Goal: Transaction & Acquisition: Purchase product/service

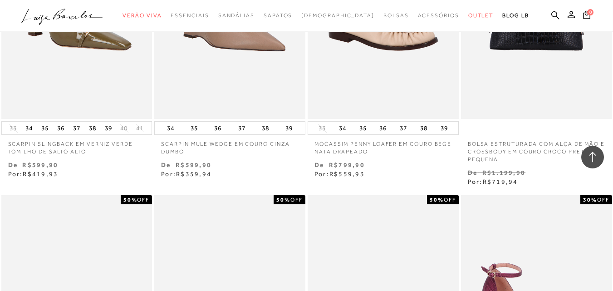
scroll to position [1065, 0]
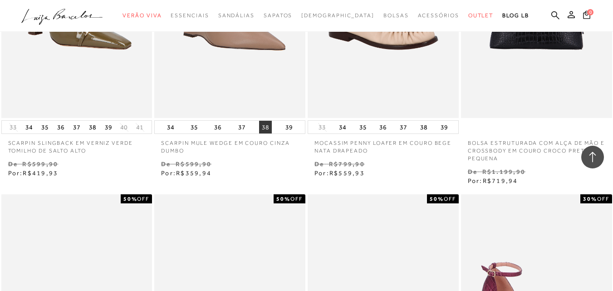
click at [266, 121] on button "38" at bounding box center [265, 127] width 13 height 13
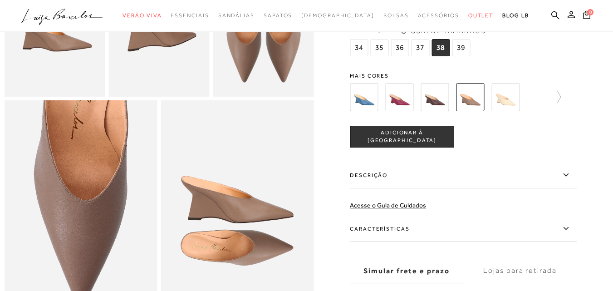
scroll to position [409, 0]
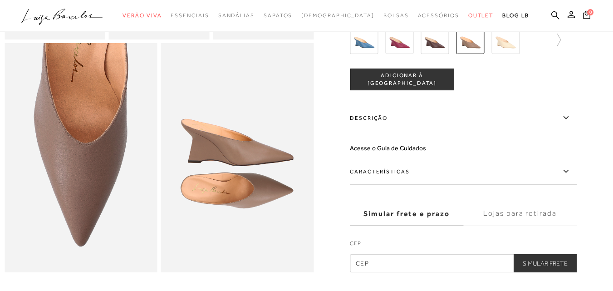
click at [436, 54] on img at bounding box center [435, 40] width 28 height 28
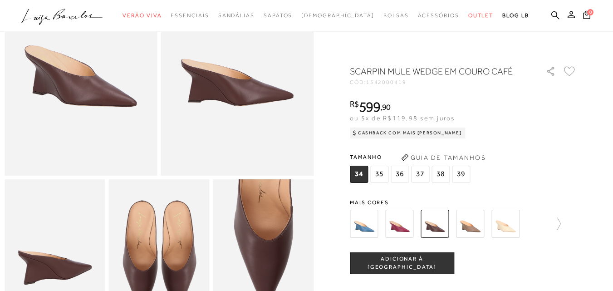
scroll to position [136, 0]
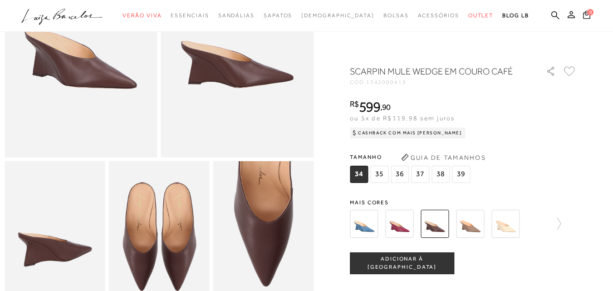
click at [503, 224] on img at bounding box center [506, 224] width 28 height 28
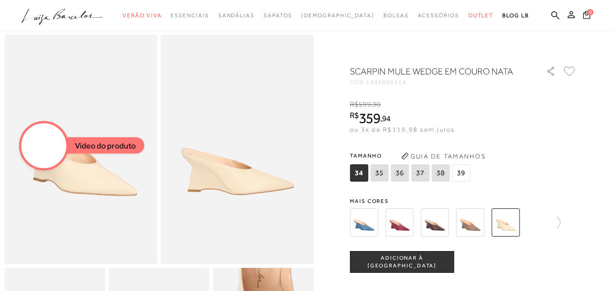
scroll to position [45, 0]
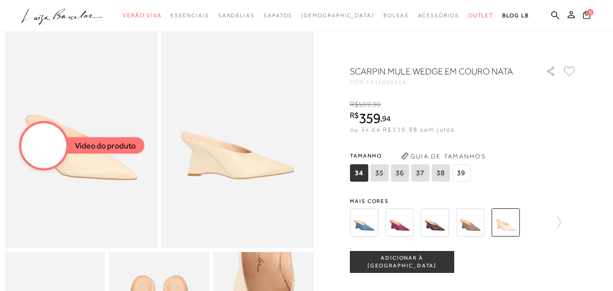
click at [469, 222] on img at bounding box center [470, 222] width 28 height 28
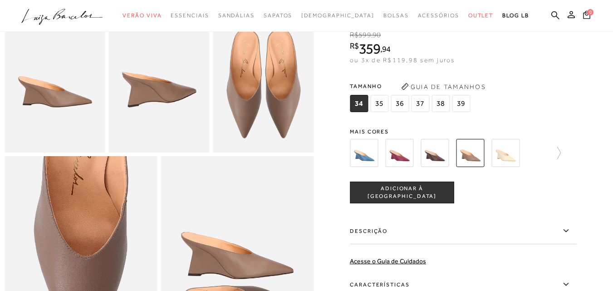
scroll to position [318, 0]
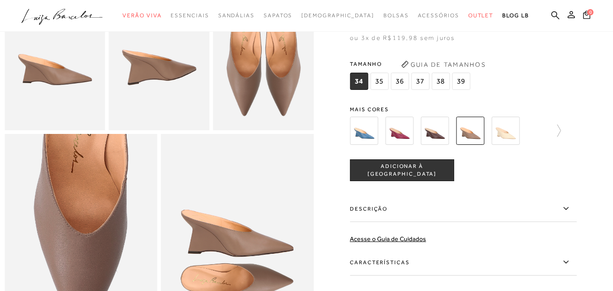
click at [439, 145] on img at bounding box center [435, 131] width 28 height 28
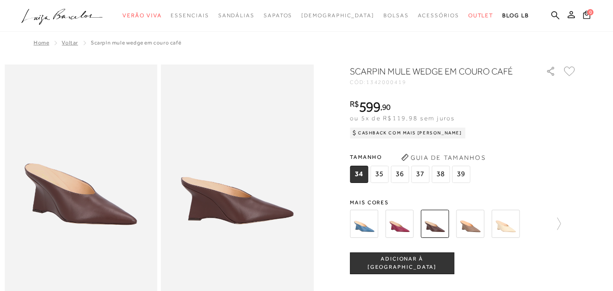
click at [444, 172] on span "38" at bounding box center [441, 174] width 18 height 17
click at [475, 222] on img at bounding box center [470, 224] width 28 height 28
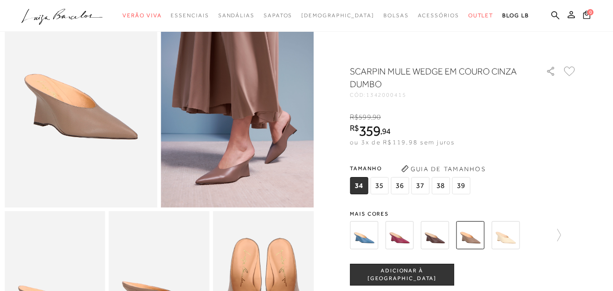
scroll to position [91, 0]
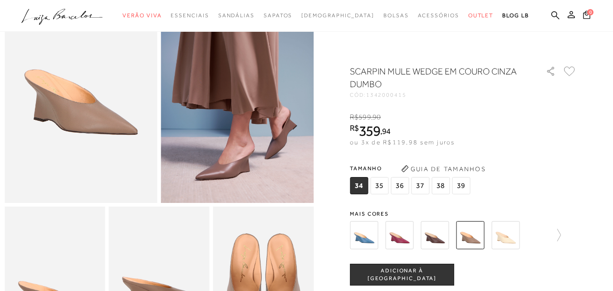
click at [442, 187] on span "38" at bounding box center [441, 185] width 18 height 17
click at [424, 270] on button "ADICIONAR À [GEOGRAPHIC_DATA]" at bounding box center [402, 275] width 104 height 22
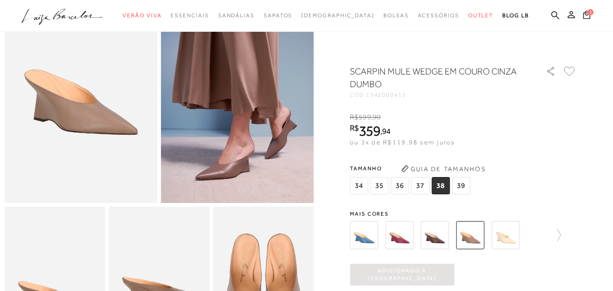
scroll to position [0, 0]
click at [461, 186] on span "39" at bounding box center [461, 185] width 18 height 17
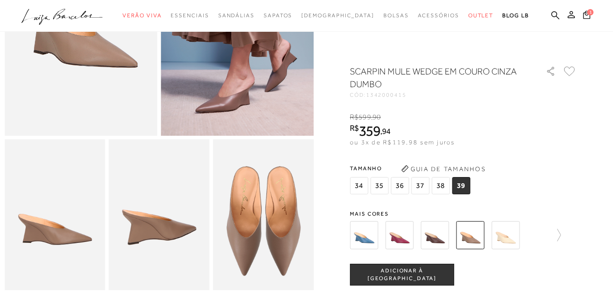
scroll to position [182, 0]
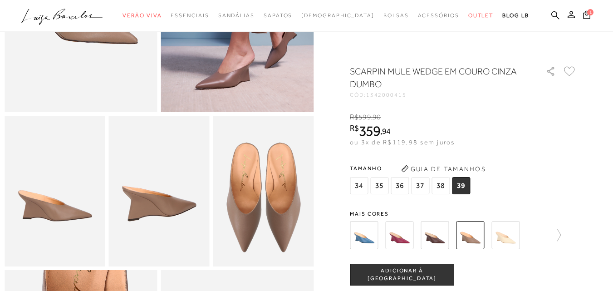
click at [419, 275] on span "ADICIONAR À [GEOGRAPHIC_DATA]" at bounding box center [401, 275] width 103 height 16
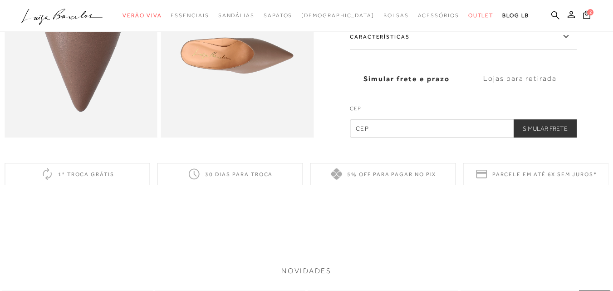
scroll to position [545, 0]
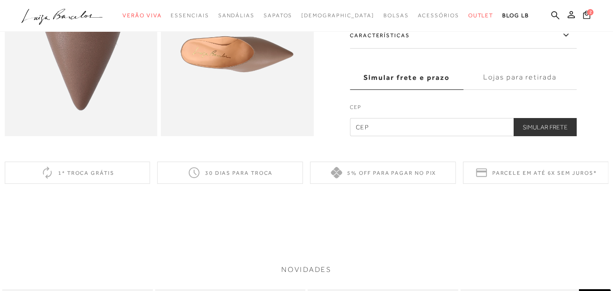
click at [378, 136] on input "text" at bounding box center [463, 127] width 227 height 18
type input "59152-110"
click at [540, 136] on button "Simular Frete" at bounding box center [545, 127] width 63 height 18
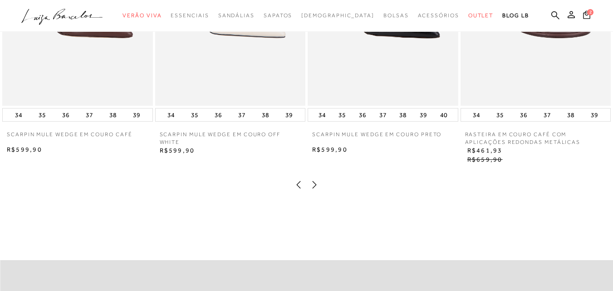
scroll to position [953, 0]
click at [315, 190] on icon at bounding box center [314, 185] width 9 height 9
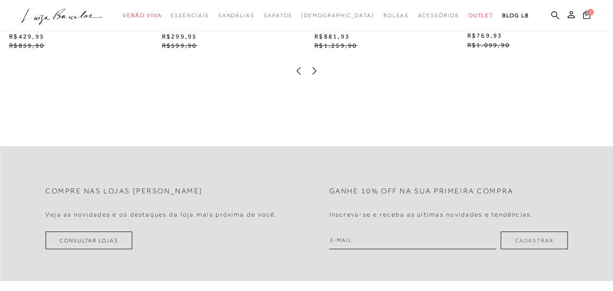
scroll to position [1089, 0]
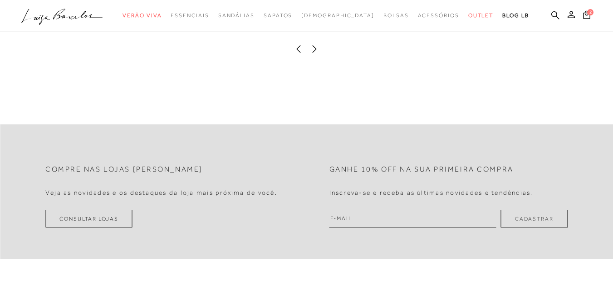
click at [315, 54] on icon at bounding box center [314, 48] width 9 height 9
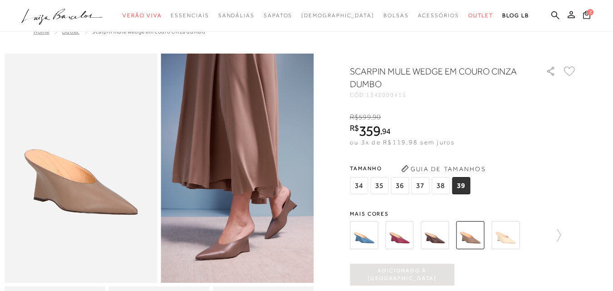
scroll to position [0, 0]
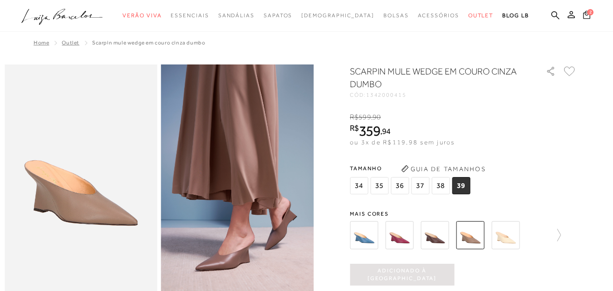
click at [583, 13] on icon at bounding box center [586, 14] width 7 height 9
